Goal: Answer question/provide support

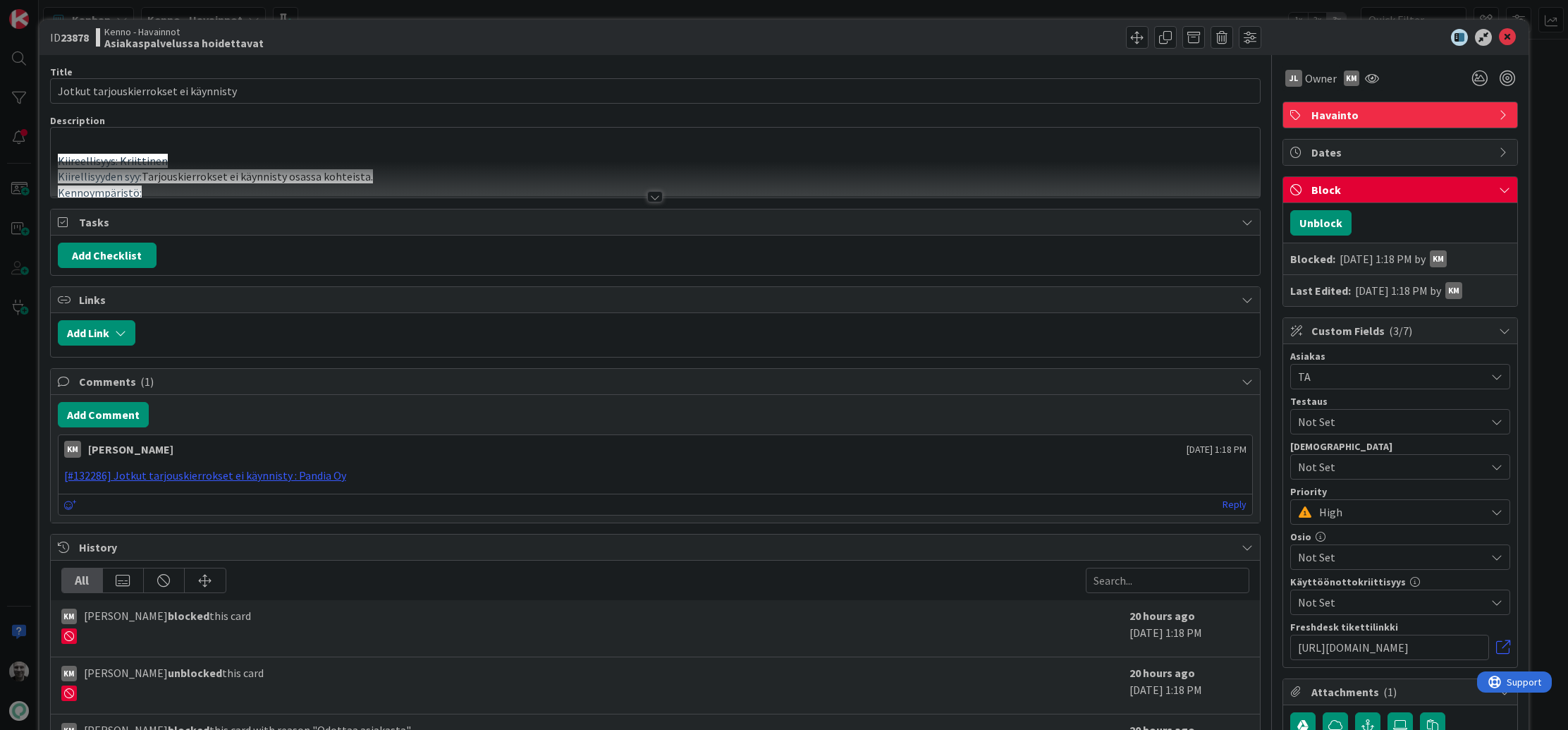
click at [650, 199] on div at bounding box center [655, 197] width 16 height 11
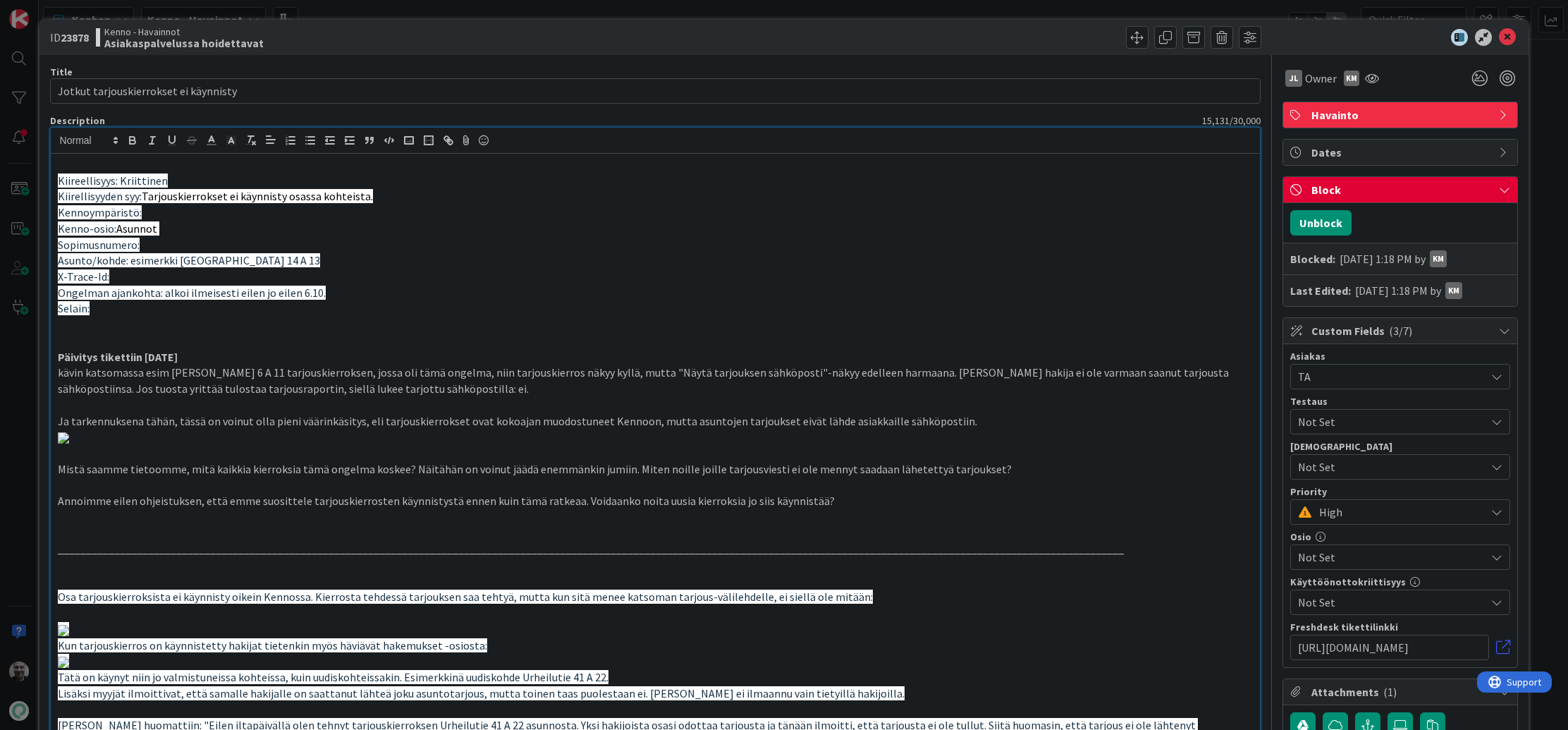
click at [314, 388] on p "kävin katsomassa esim [PERSON_NAME] 6 A 11 tarjouskierroksen, jossa oli tämä on…" at bounding box center [655, 380] width 1196 height 32
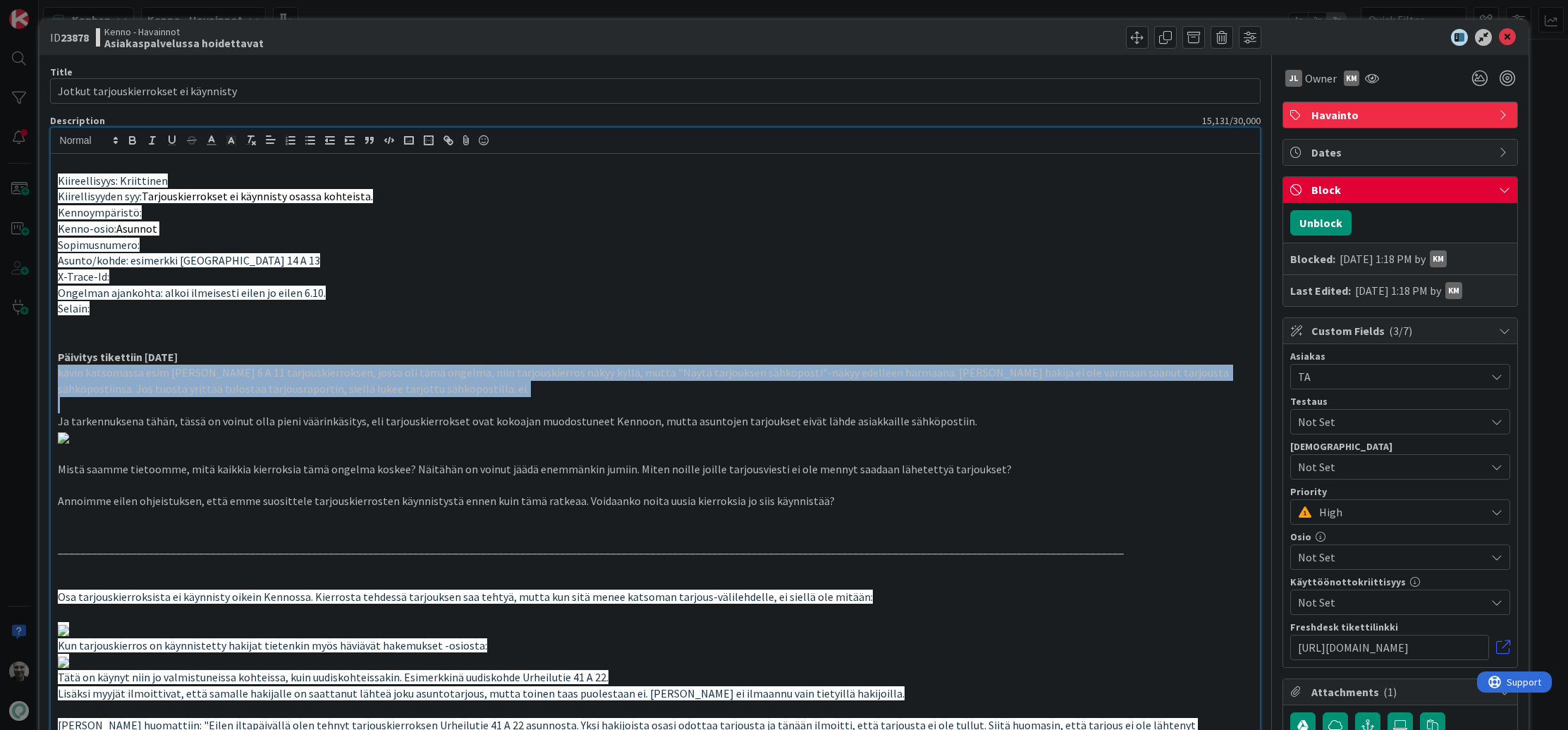
click at [314, 388] on p "kävin katsomassa esim [PERSON_NAME] 6 A 11 tarjouskierroksen, jossa oli tämä on…" at bounding box center [655, 380] width 1196 height 32
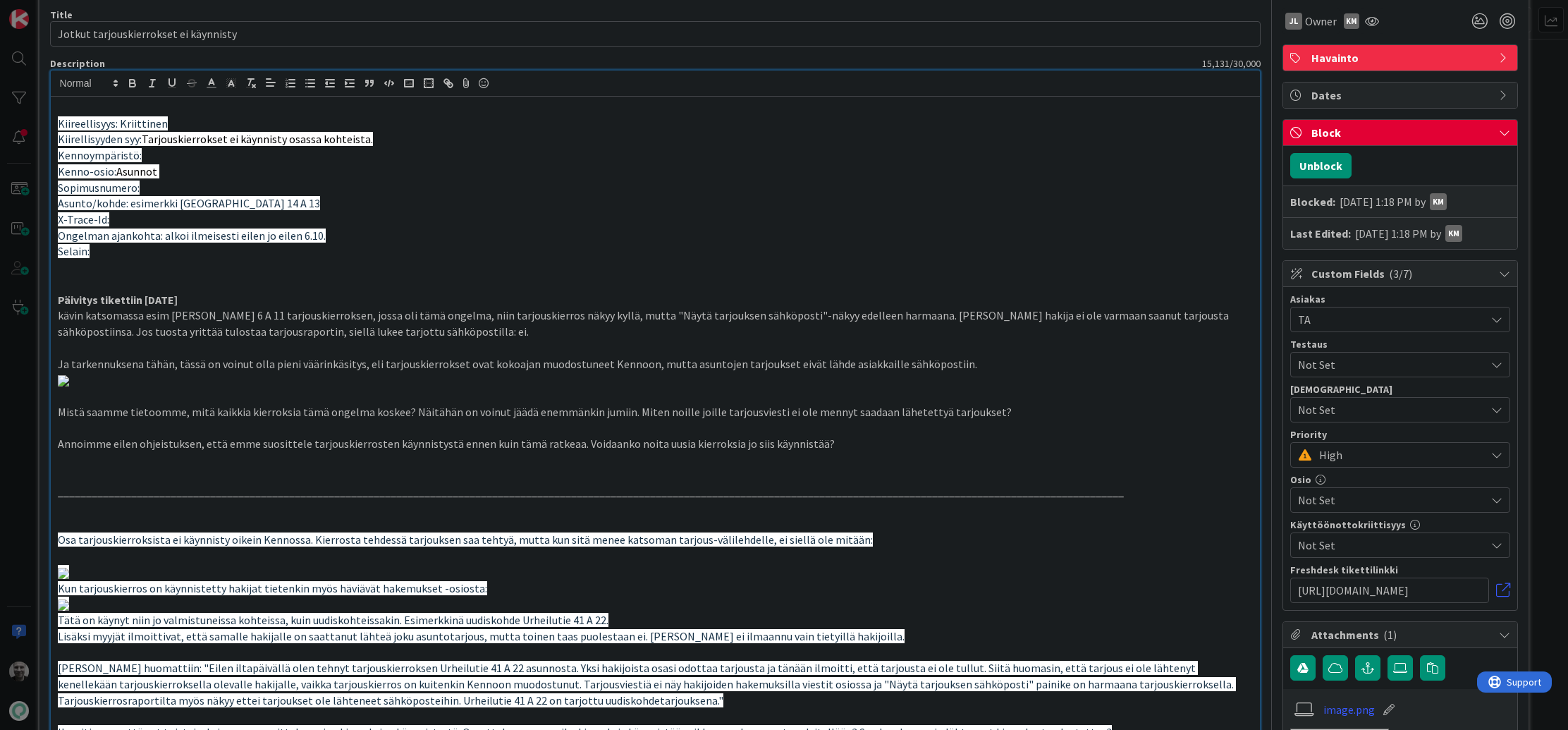
scroll to position [59, 0]
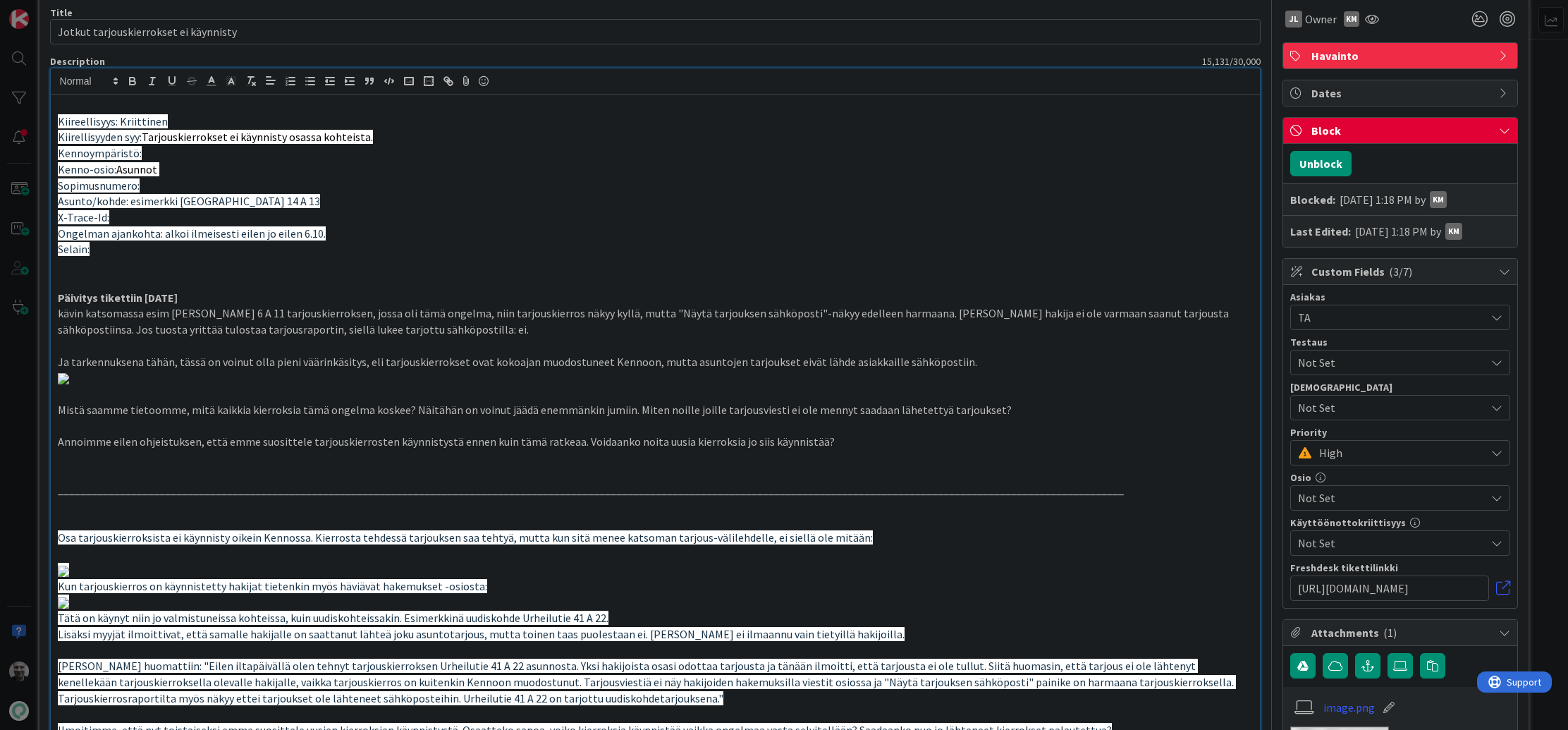
click at [594, 310] on p "kävin katsomassa esim [PERSON_NAME] 6 A 11 tarjouskierroksen, jossa oli tämä on…" at bounding box center [655, 321] width 1196 height 32
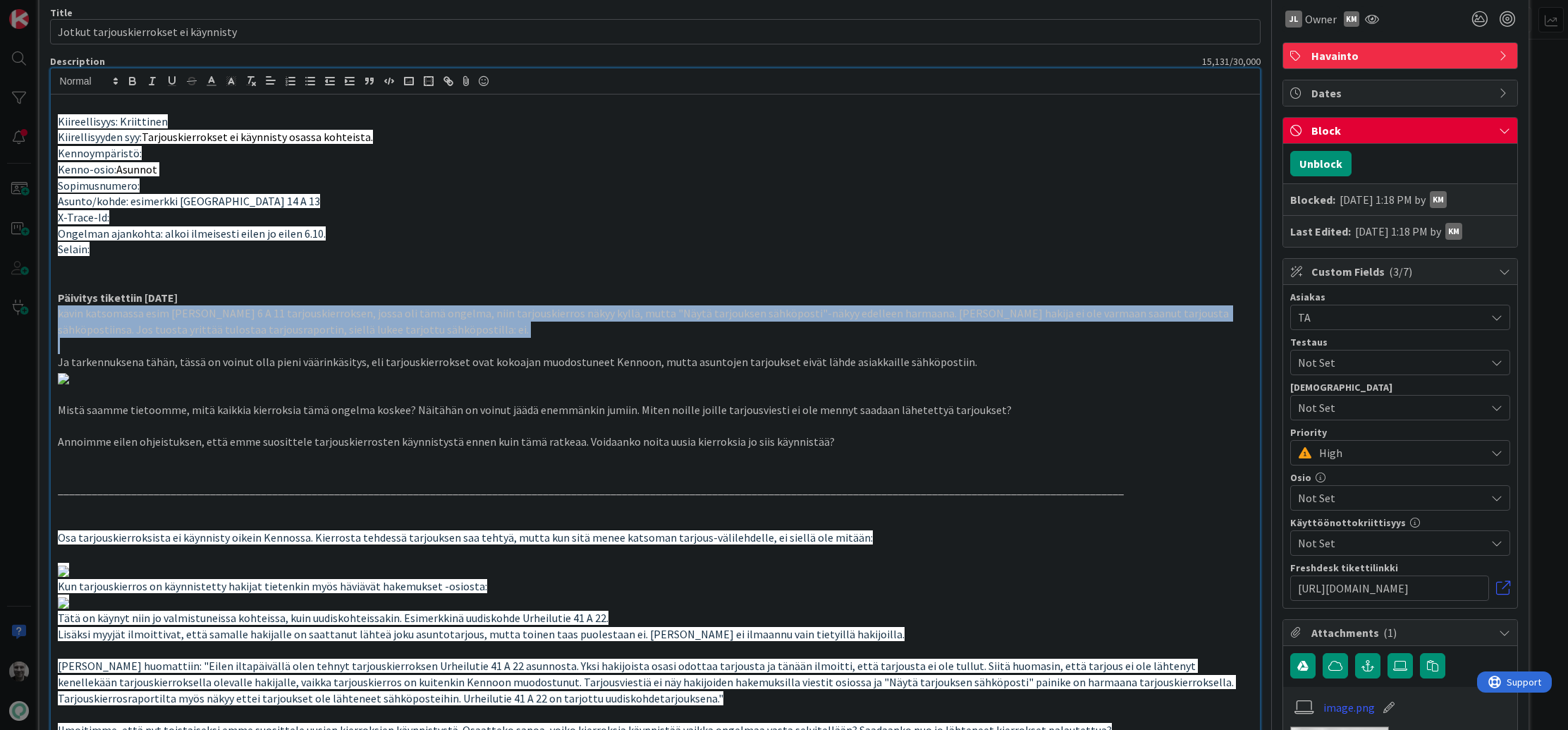
click at [594, 310] on p "kävin katsomassa esim [PERSON_NAME] 6 A 11 tarjouskierroksen, jossa oli tämä on…" at bounding box center [655, 321] width 1196 height 32
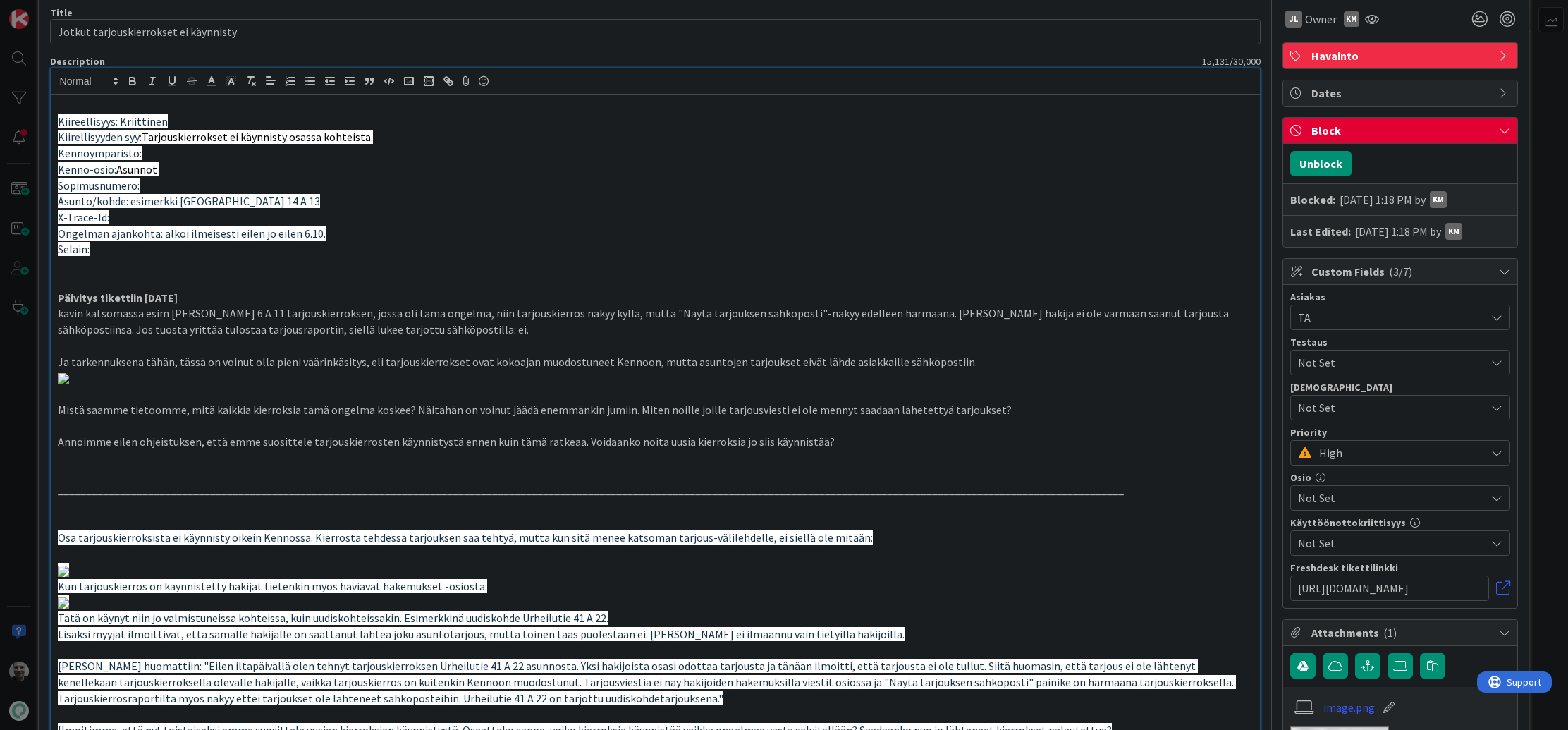
click at [594, 310] on p "kävin katsomassa esim [PERSON_NAME] 6 A 11 tarjouskierroksen, jossa oli tämä on…" at bounding box center [655, 321] width 1196 height 32
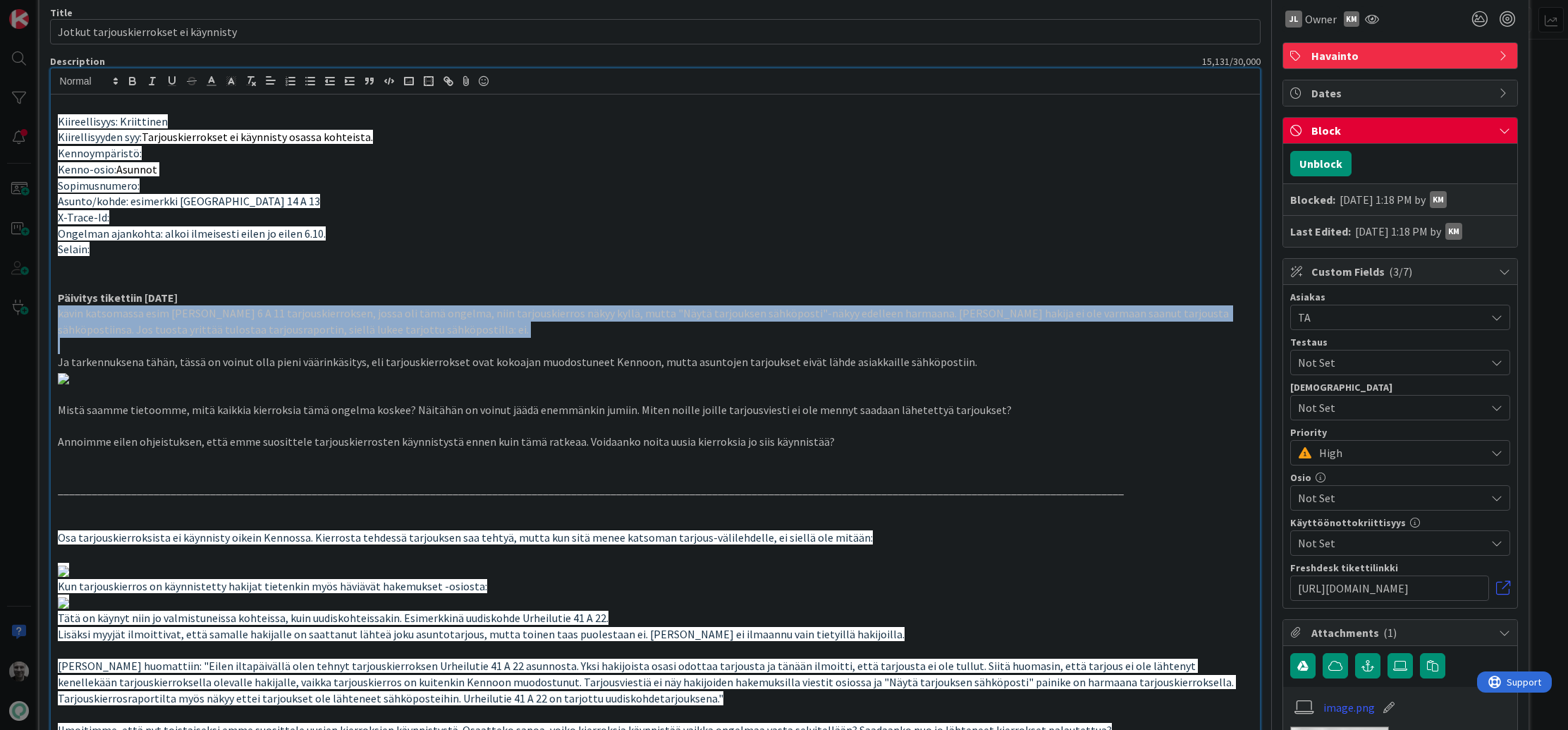
click at [594, 310] on p "kävin katsomassa esim [PERSON_NAME] 6 A 11 tarjouskierroksen, jossa oli tämä on…" at bounding box center [655, 321] width 1196 height 32
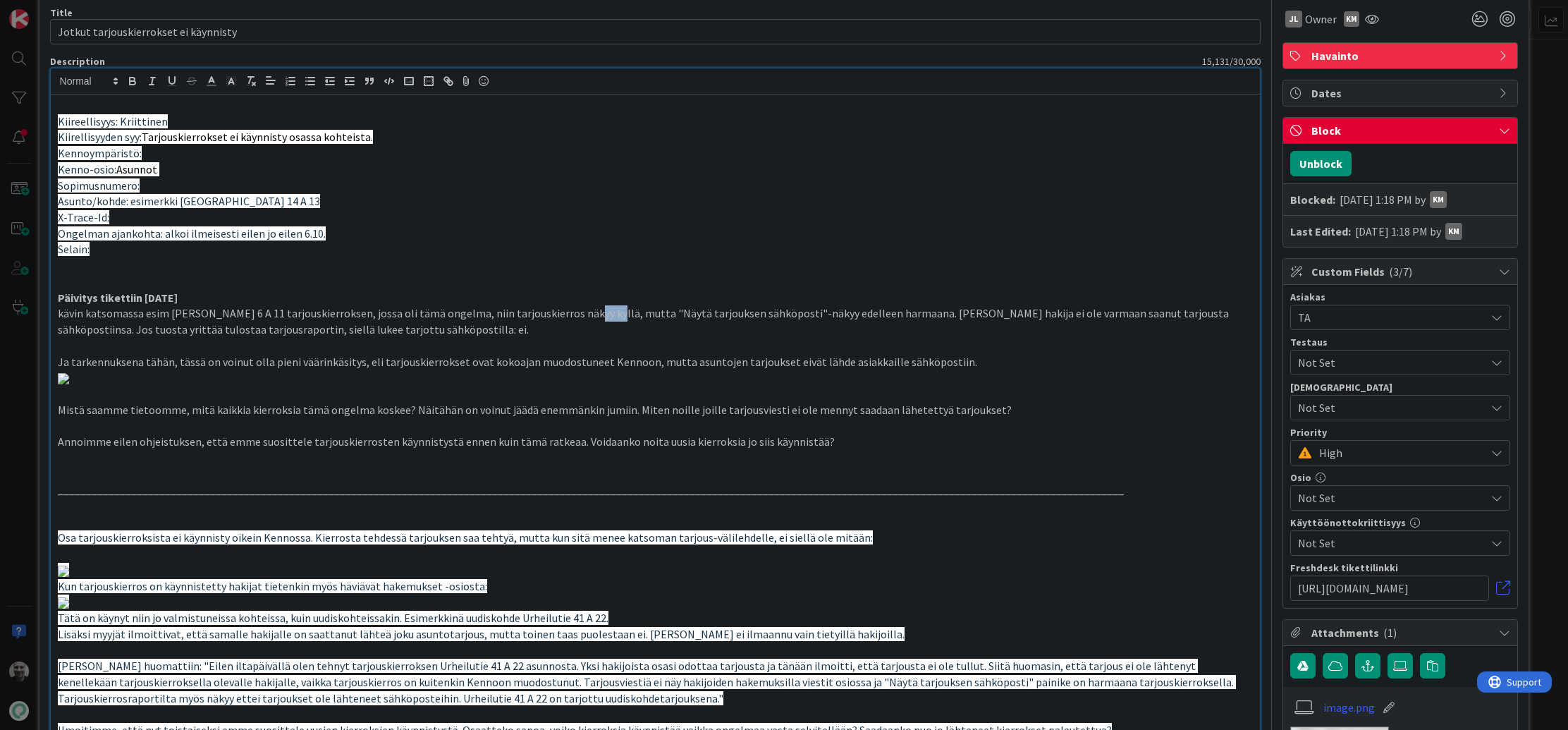
click at [594, 310] on p "kävin katsomassa esim [PERSON_NAME] 6 A 11 tarjouskierroksen, jossa oli tämä on…" at bounding box center [655, 321] width 1196 height 32
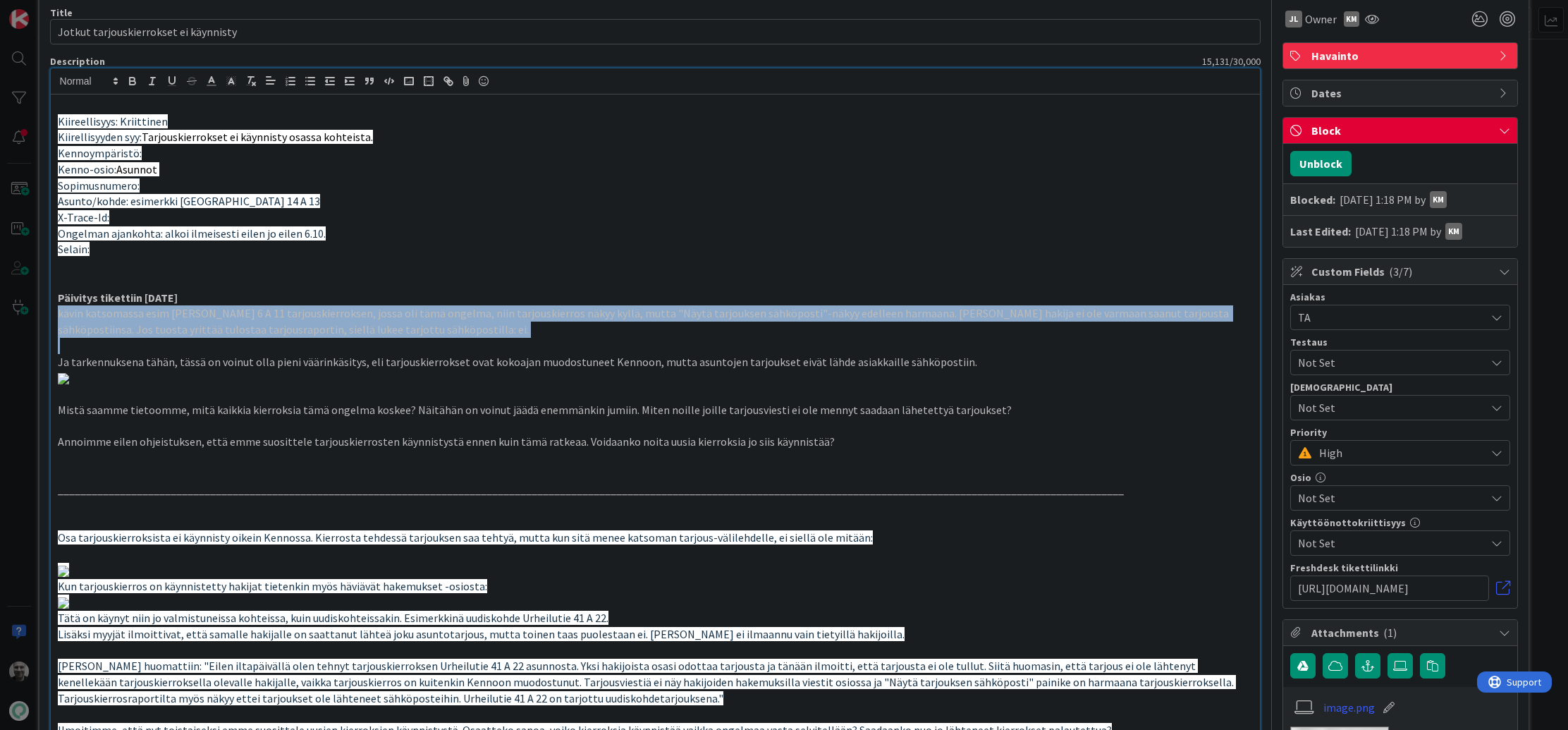
click at [594, 310] on p "kävin katsomassa esim [PERSON_NAME] 6 A 11 tarjouskierroksen, jossa oli tämä on…" at bounding box center [655, 321] width 1196 height 32
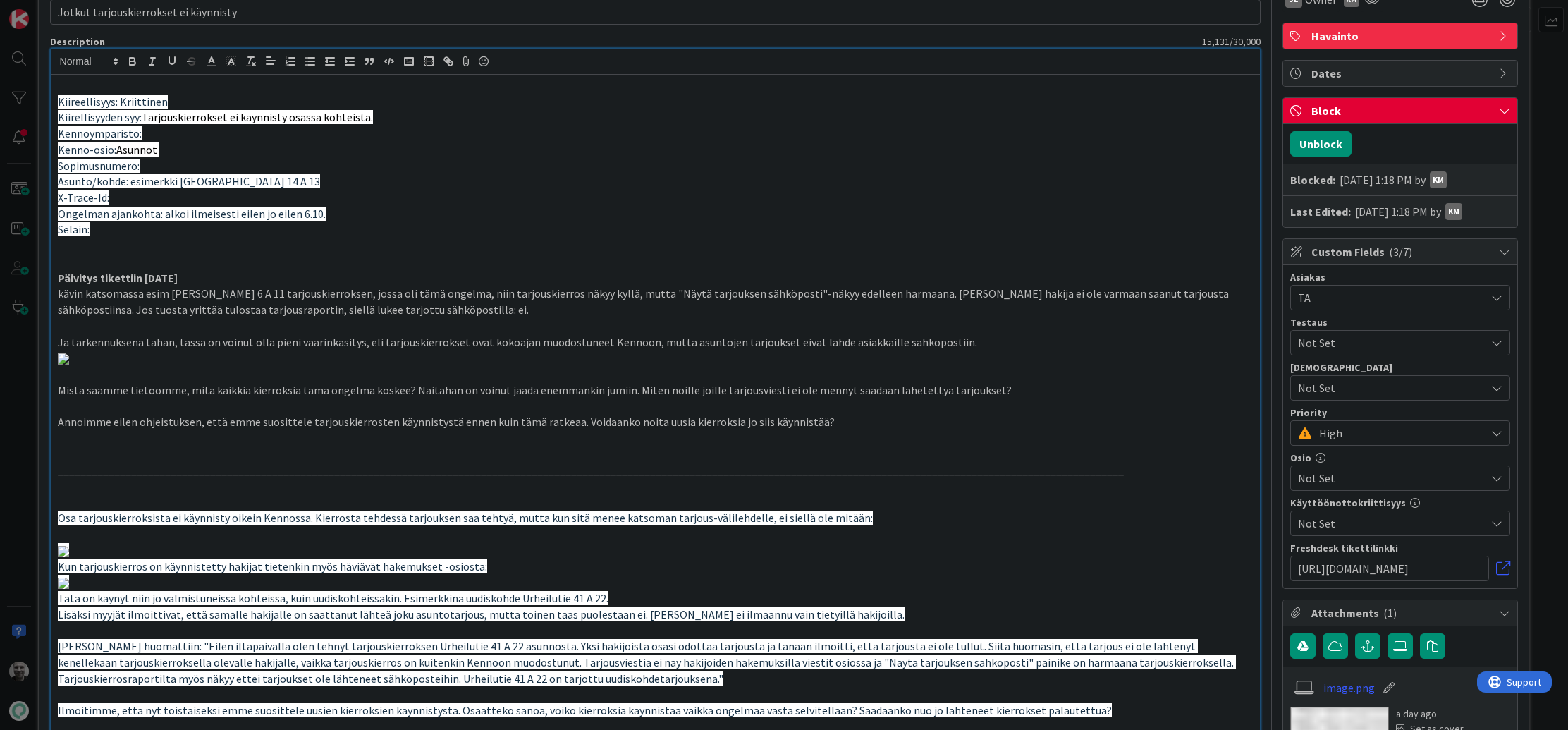
scroll to position [79, 0]
click at [581, 304] on p "kävin katsomassa esim [PERSON_NAME] 6 A 11 tarjouskierroksen, jossa oli tämä on…" at bounding box center [655, 301] width 1196 height 32
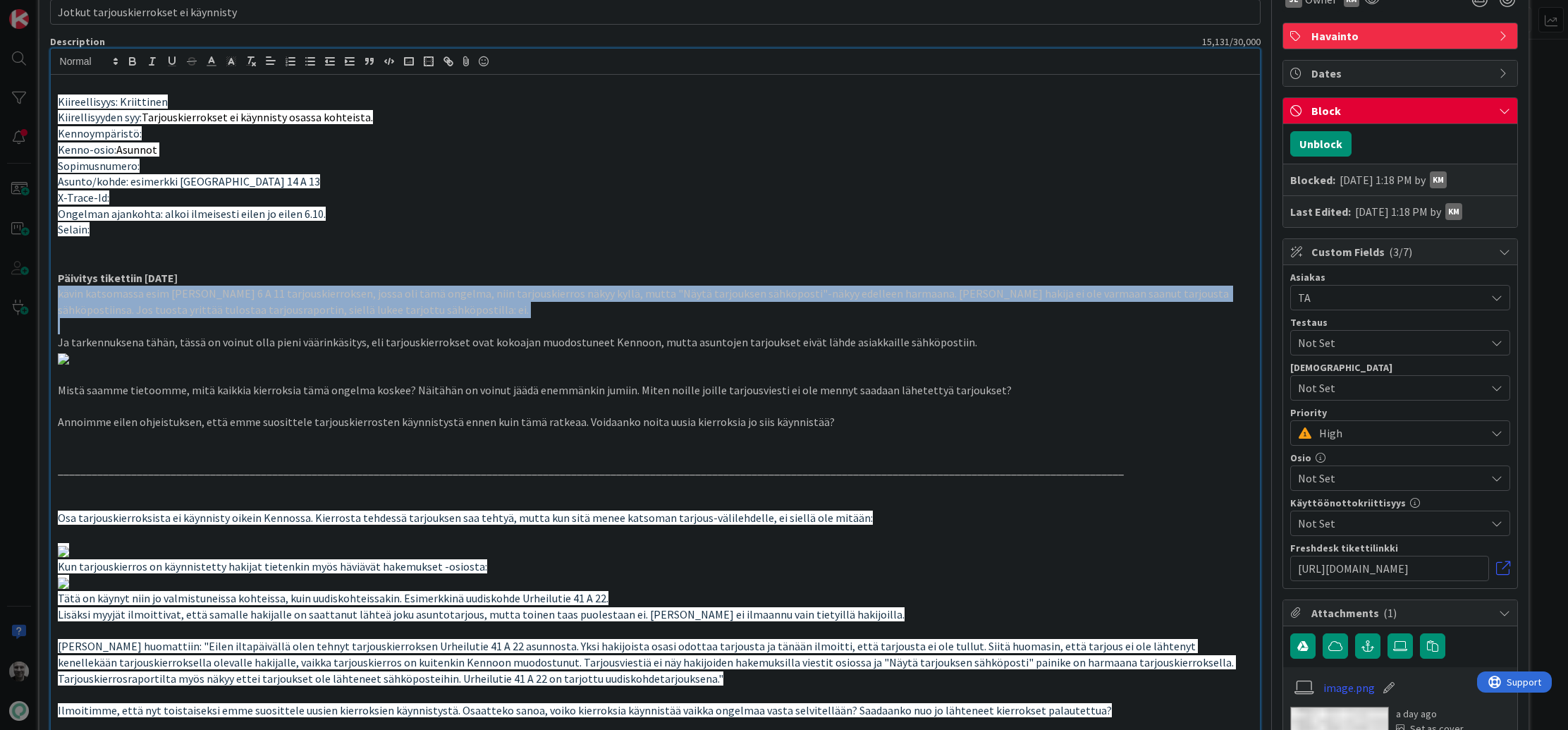
click at [581, 304] on p "kävin katsomassa esim [PERSON_NAME] 6 A 11 tarjouskierroksen, jossa oli tämä on…" at bounding box center [655, 301] width 1196 height 32
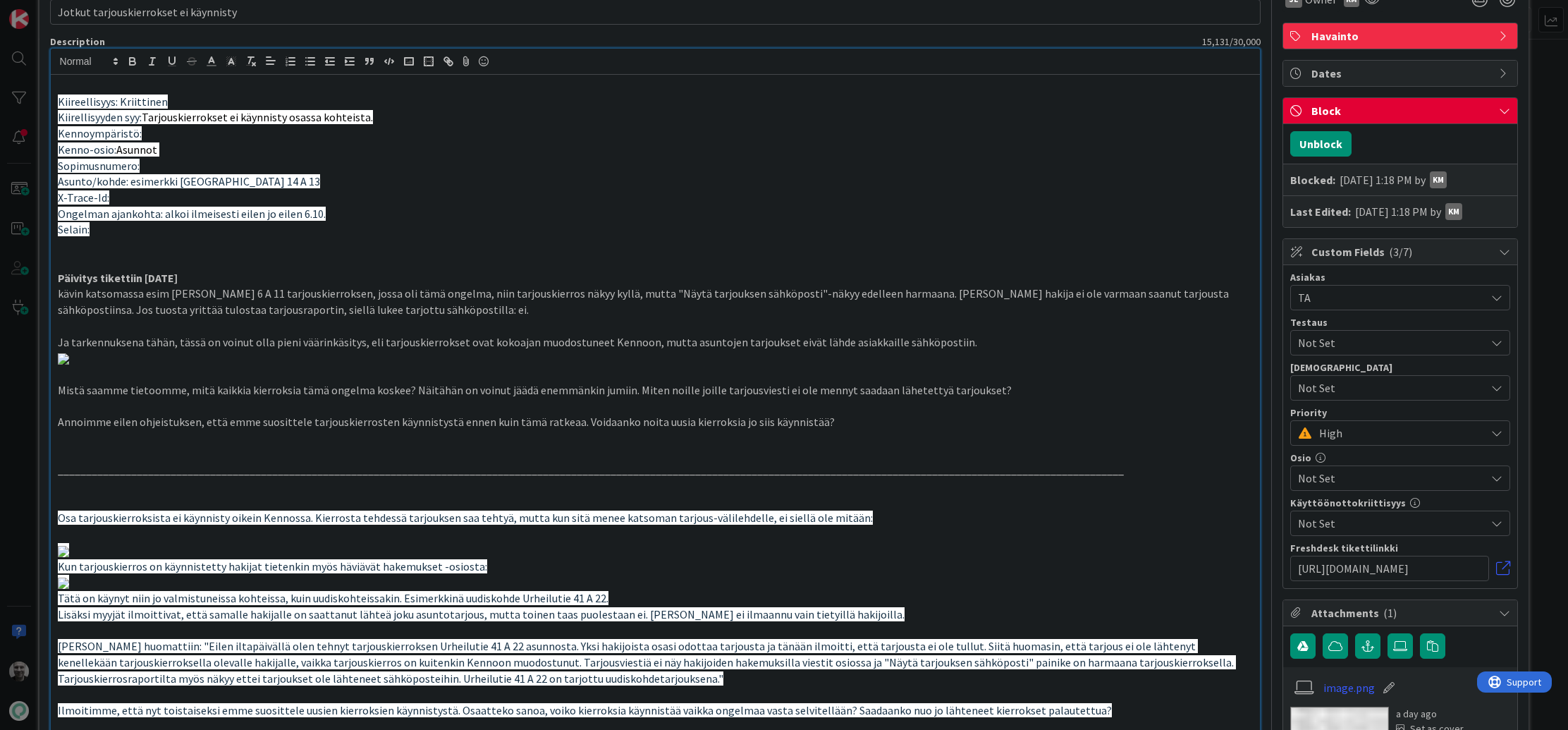
click at [330, 346] on p "Ja tarkennuksena tähän, tässä on voinut olla pieni väärinkäsitys, eli tarjouski…" at bounding box center [655, 341] width 1196 height 16
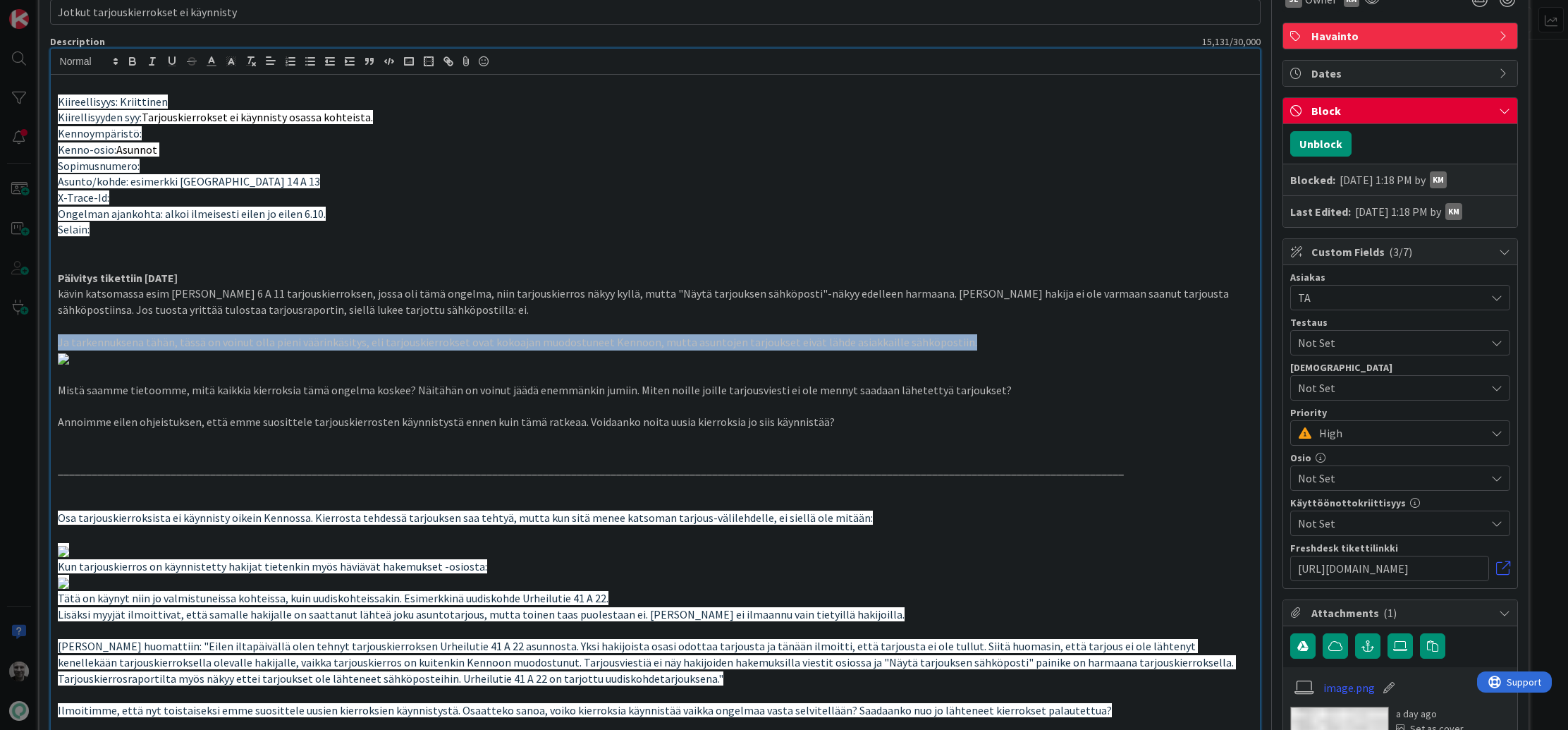
click at [330, 346] on p "Ja tarkennuksena tähän, tässä on voinut olla pieni väärinkäsitys, eli tarjouski…" at bounding box center [655, 341] width 1196 height 16
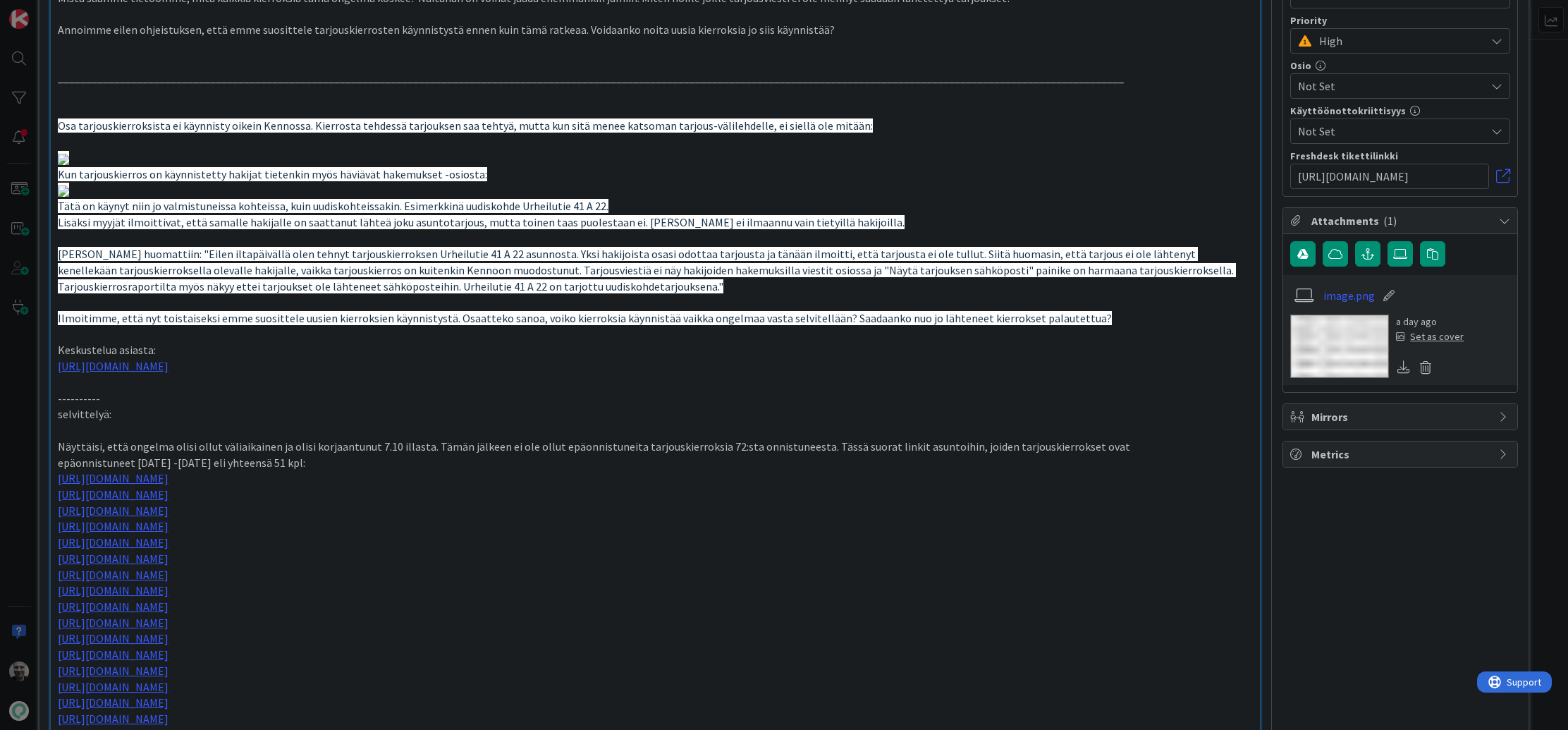
scroll to position [481, 0]
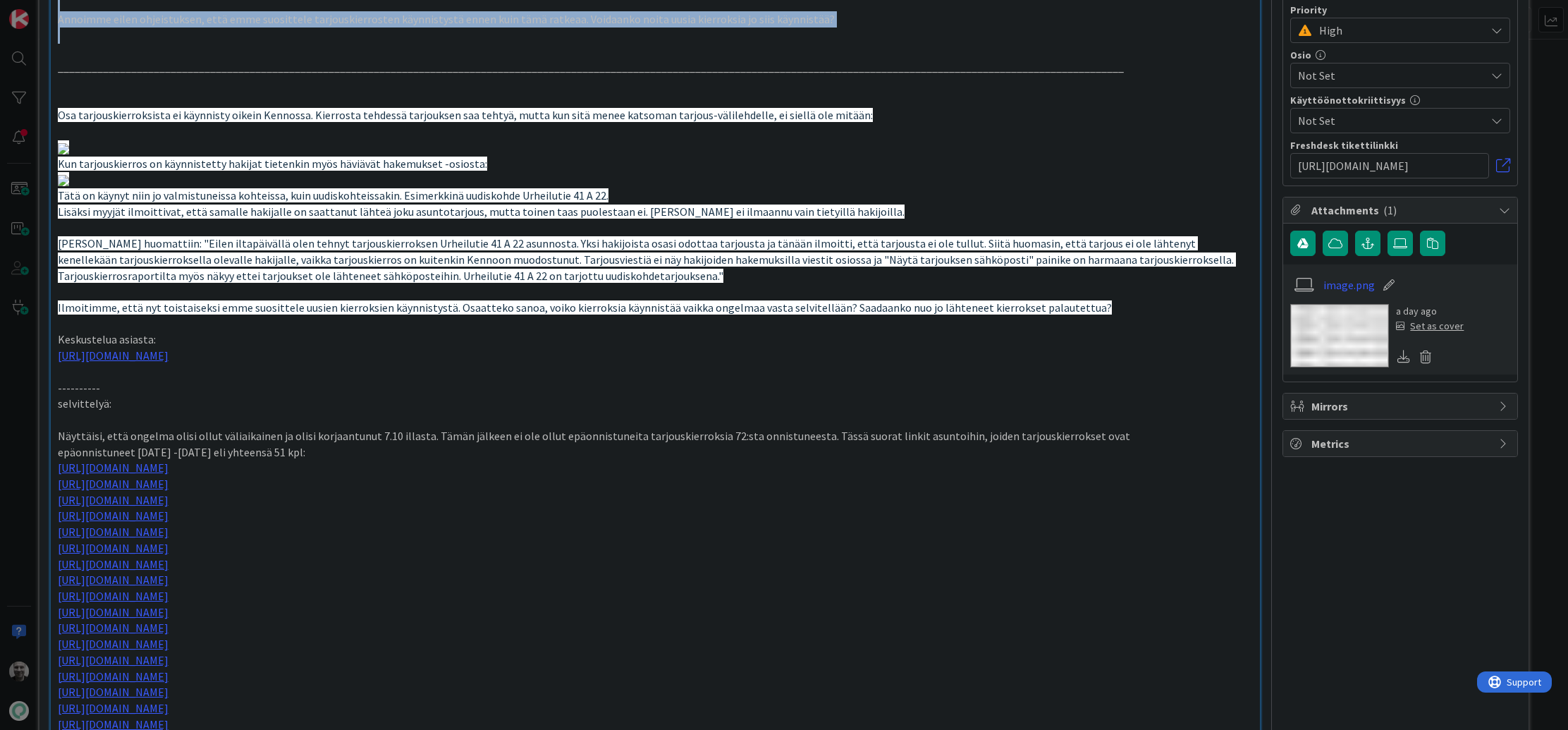
drag, startPoint x: 225, startPoint y: 323, endPoint x: 667, endPoint y: 365, distance: 444.0
click at [668, 366] on div "Kiireellisyys: Kriittinen Kiirellisyyden syy: Tarjouskierrokset ei käynnisty os…" at bounding box center [656, 481] width 1210 height 1619
click at [666, 44] on p at bounding box center [655, 35] width 1196 height 16
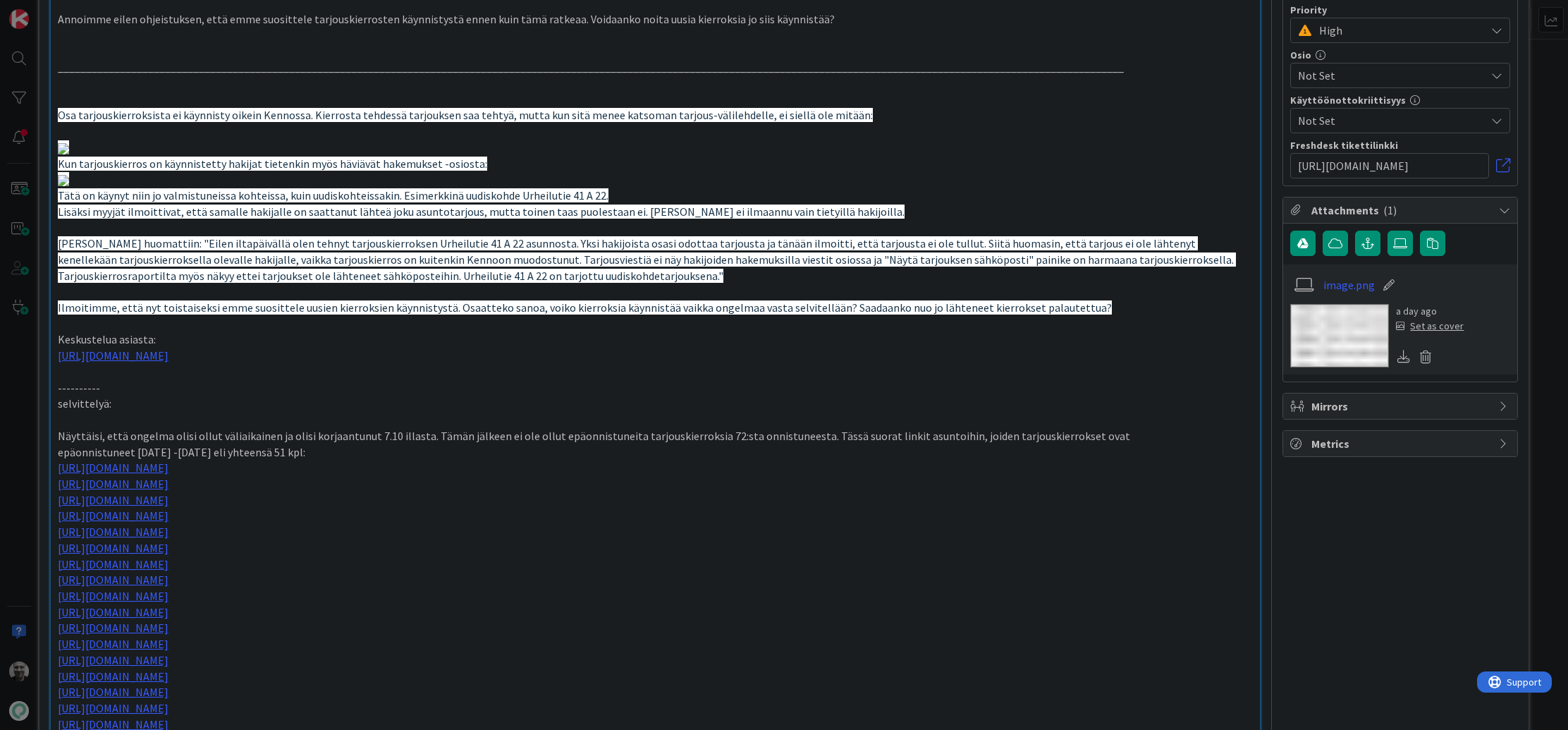
scroll to position [0, 0]
